Goal: Check status

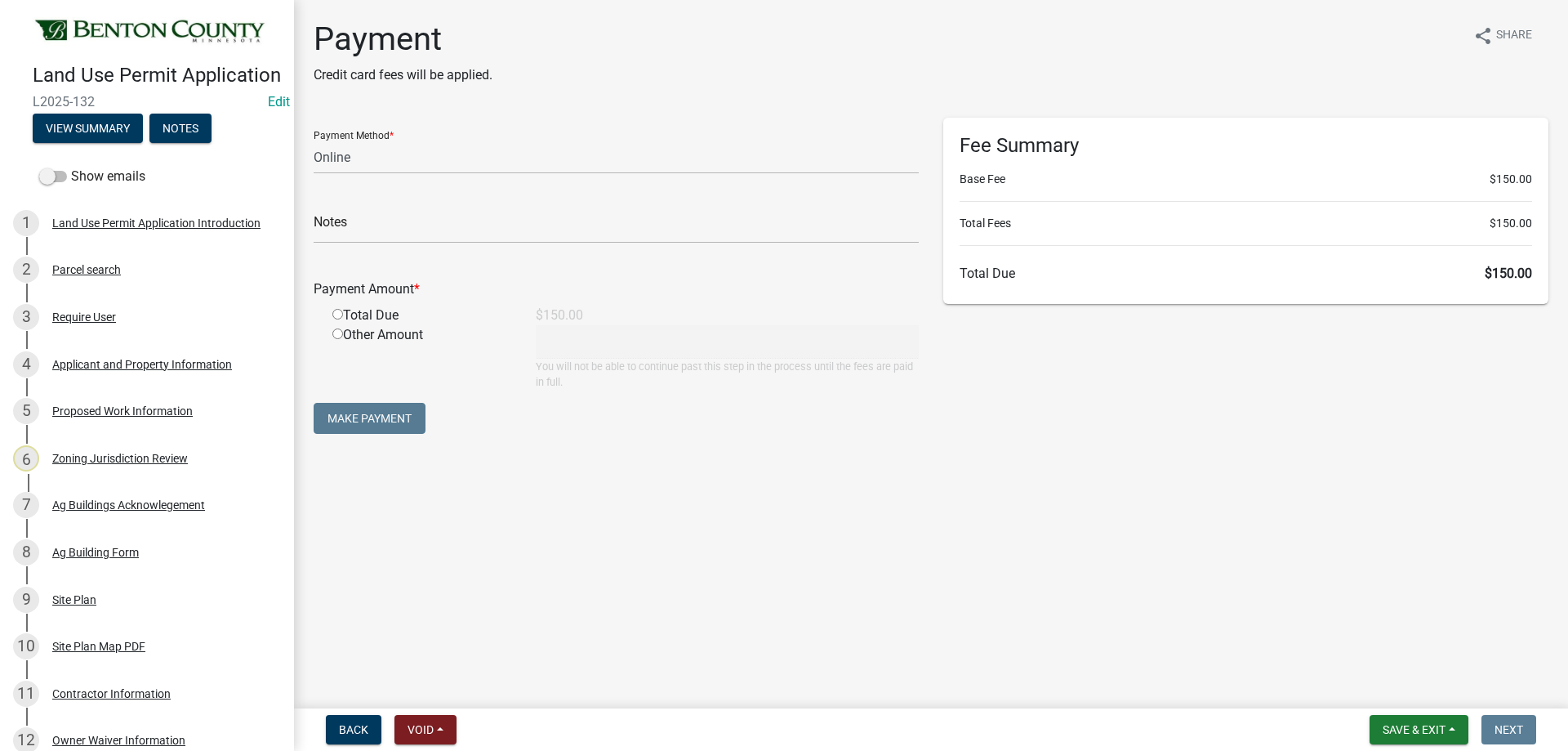
select select "3: 3"
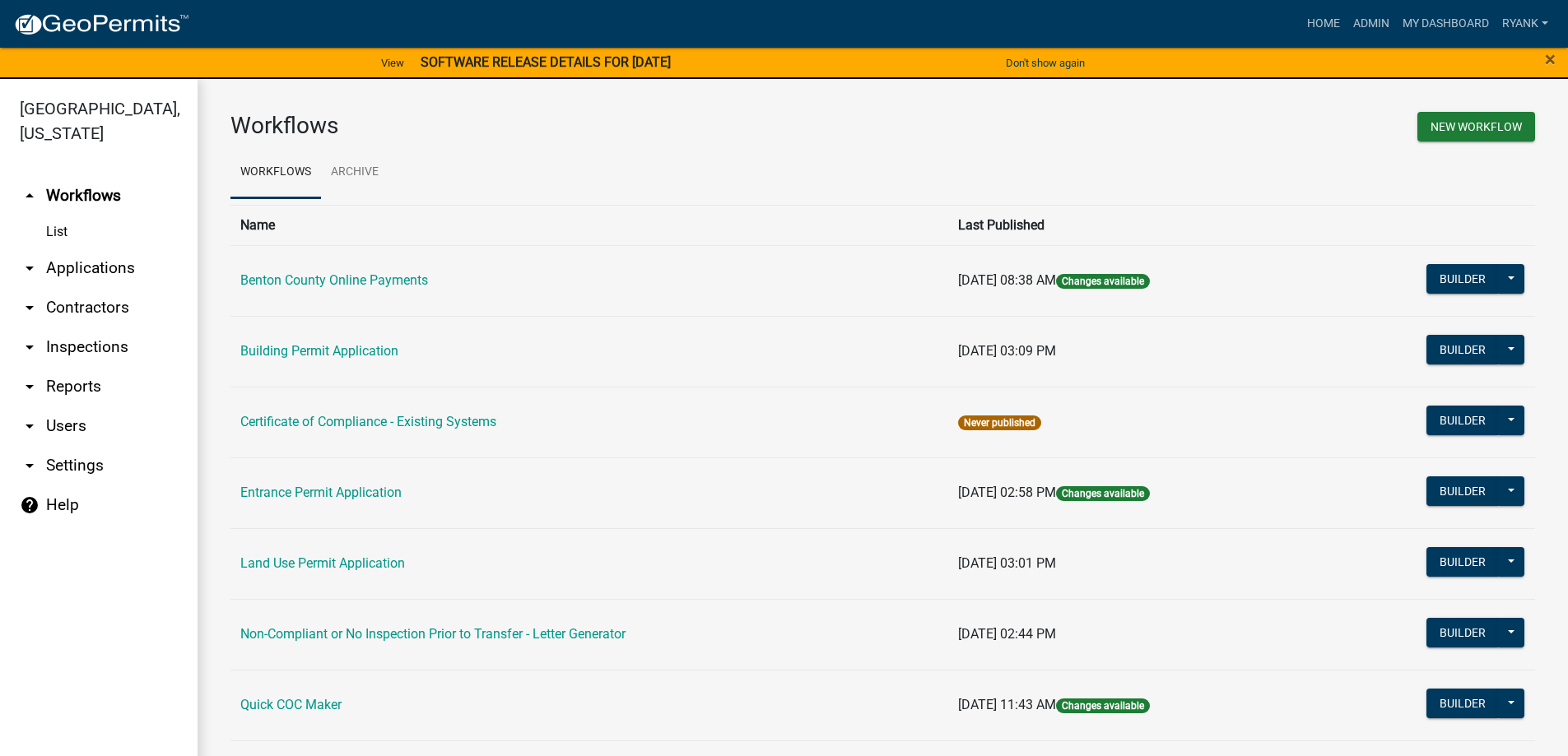
click at [103, 268] on link "arrow_drop_down Applications" at bounding box center [98, 269] width 197 height 40
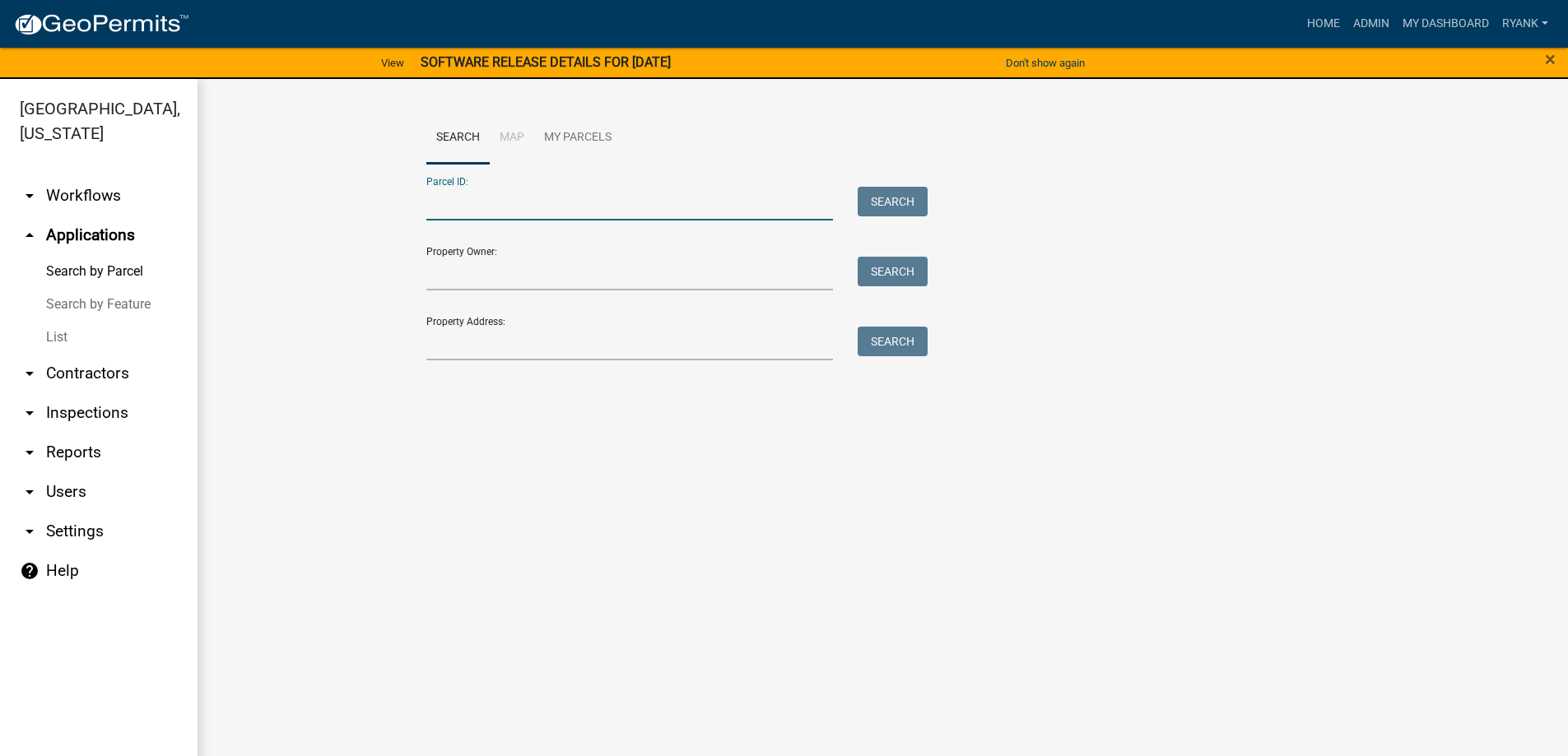
click at [495, 206] on input "Parcel ID:" at bounding box center [630, 203] width 408 height 34
type input "090037300"
click at [901, 202] on button "Search" at bounding box center [893, 201] width 70 height 29
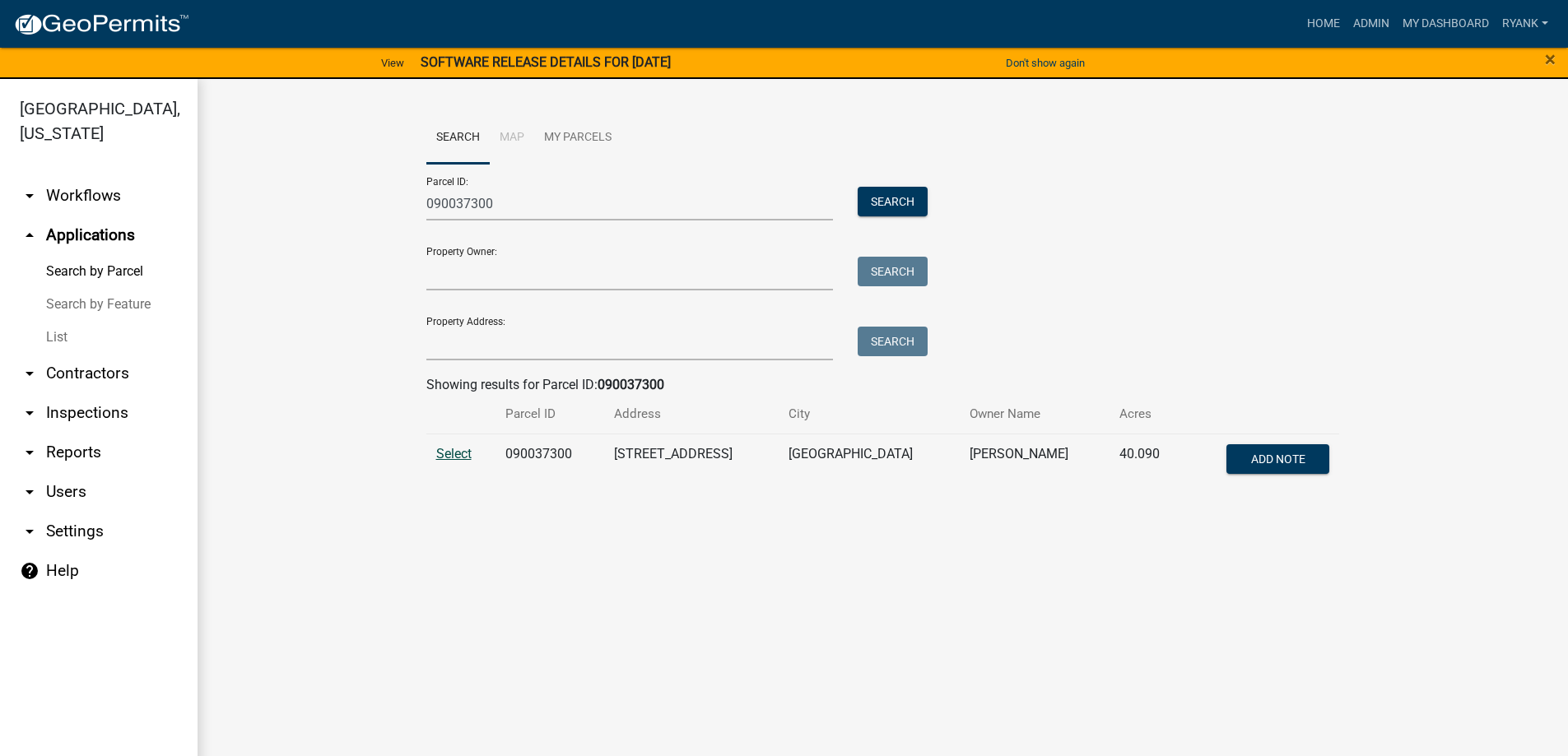
click at [460, 454] on span "Select" at bounding box center [453, 454] width 35 height 15
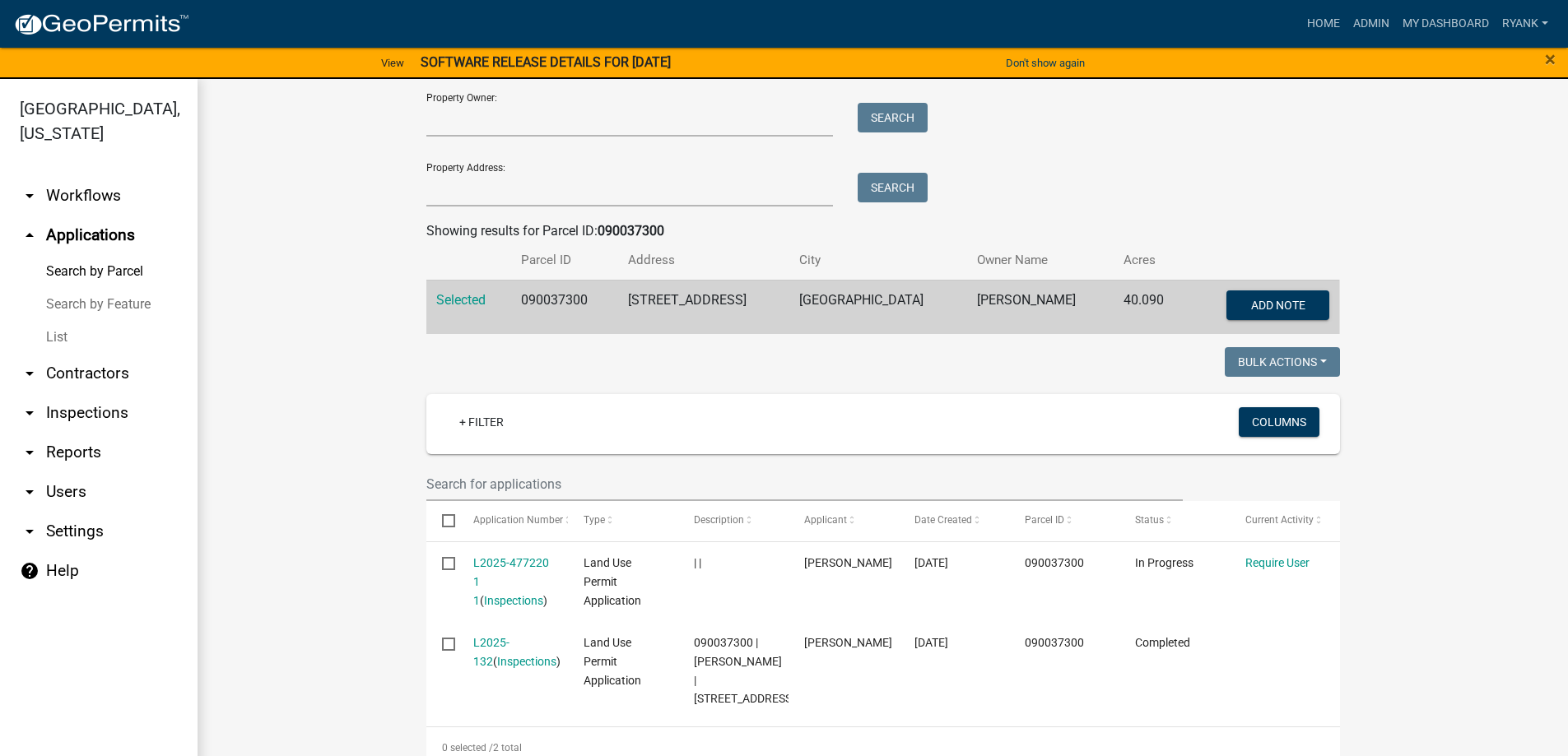
scroll to position [164, 0]
